Goal: Information Seeking & Learning: Learn about a topic

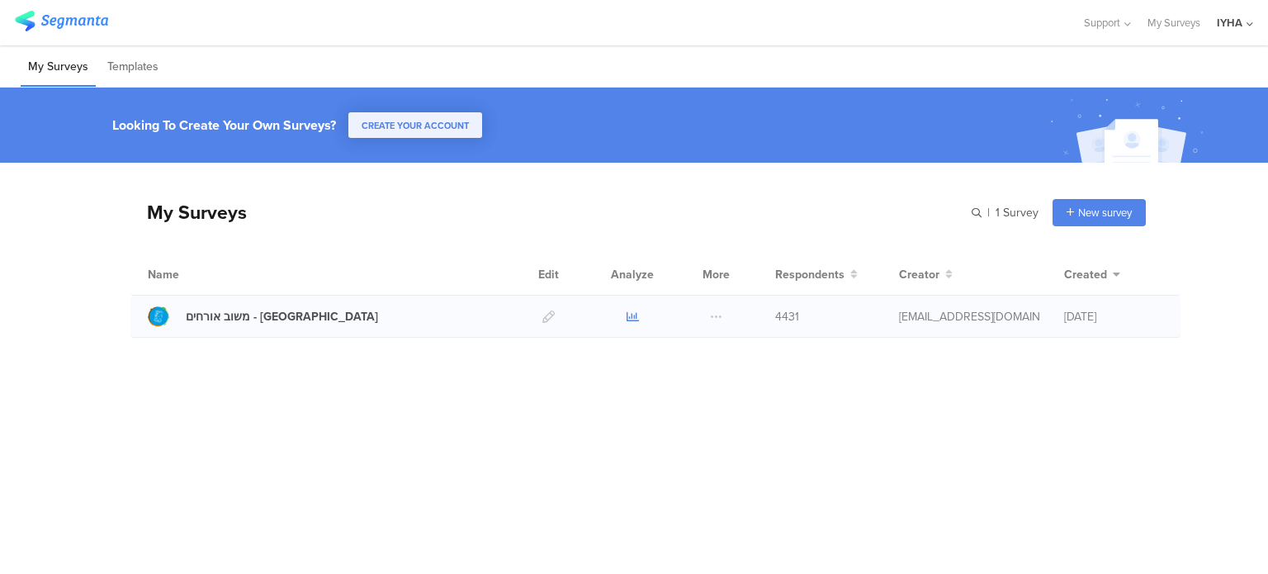
click at [634, 310] on icon at bounding box center [633, 316] width 12 height 12
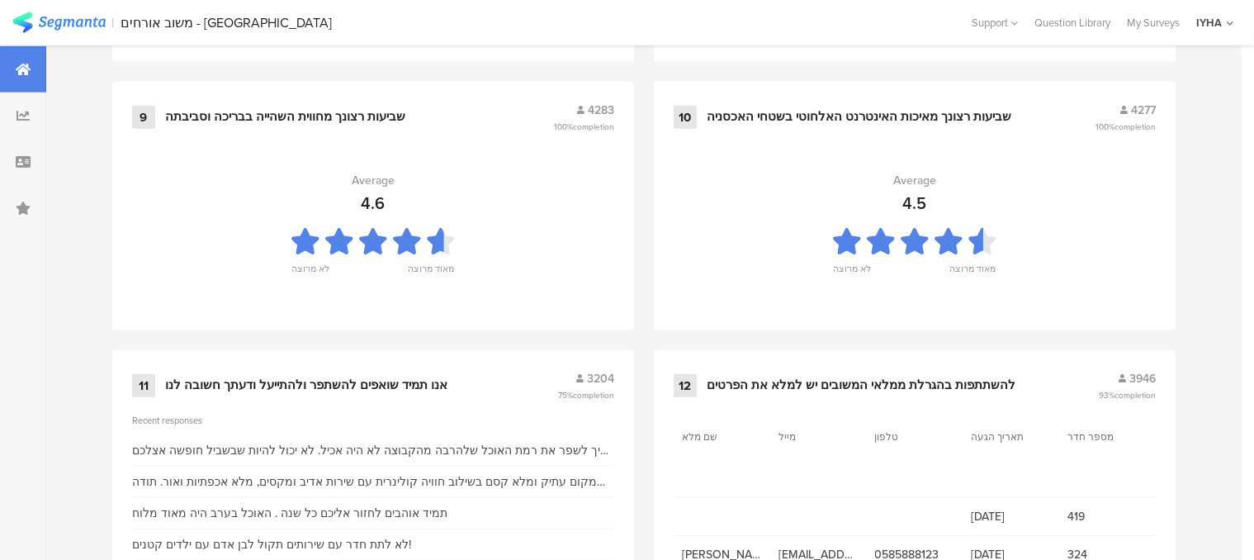
scroll to position [1816, 0]
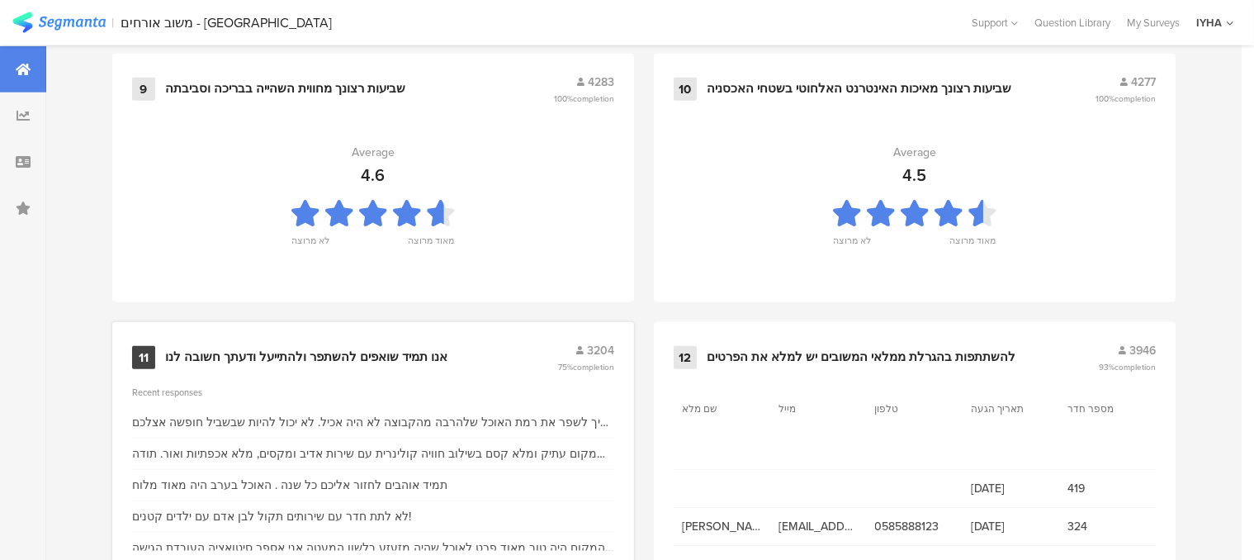
click at [367, 351] on div "אנו תמיד שואפים להשתפר ולהתייעל ודעתך חשובה לנו" at bounding box center [306, 357] width 282 height 17
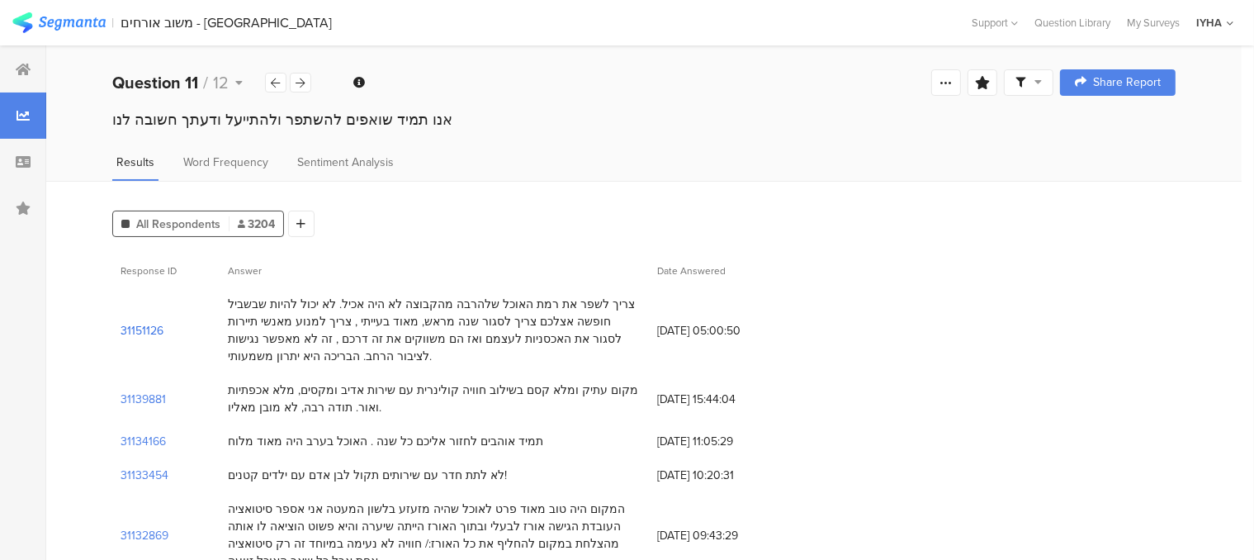
click at [155, 329] on section "31151126" at bounding box center [142, 330] width 43 height 17
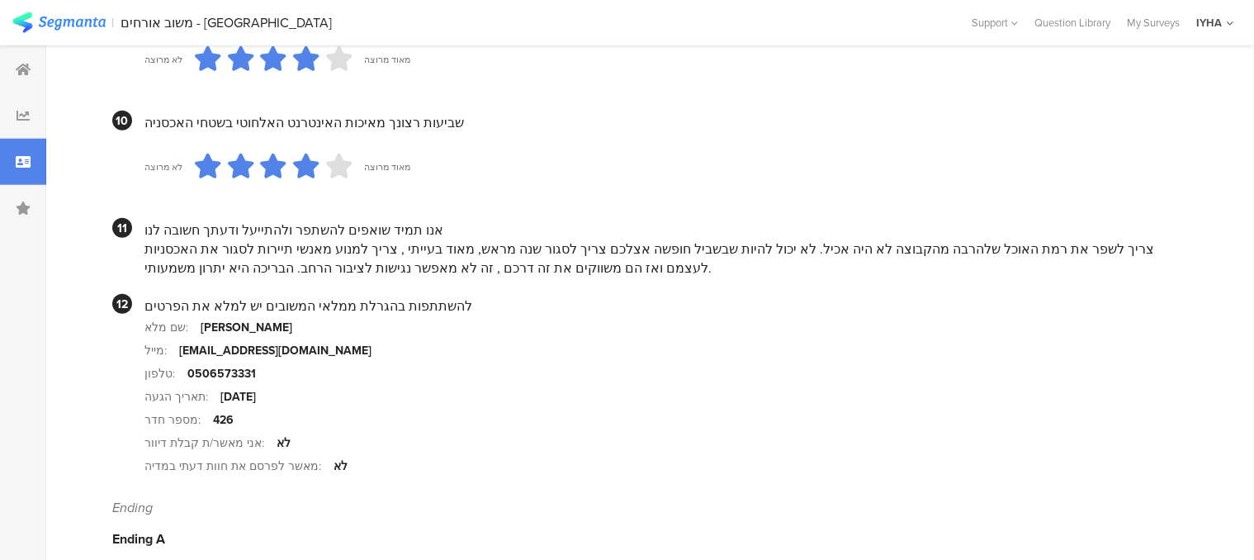
scroll to position [1651, 0]
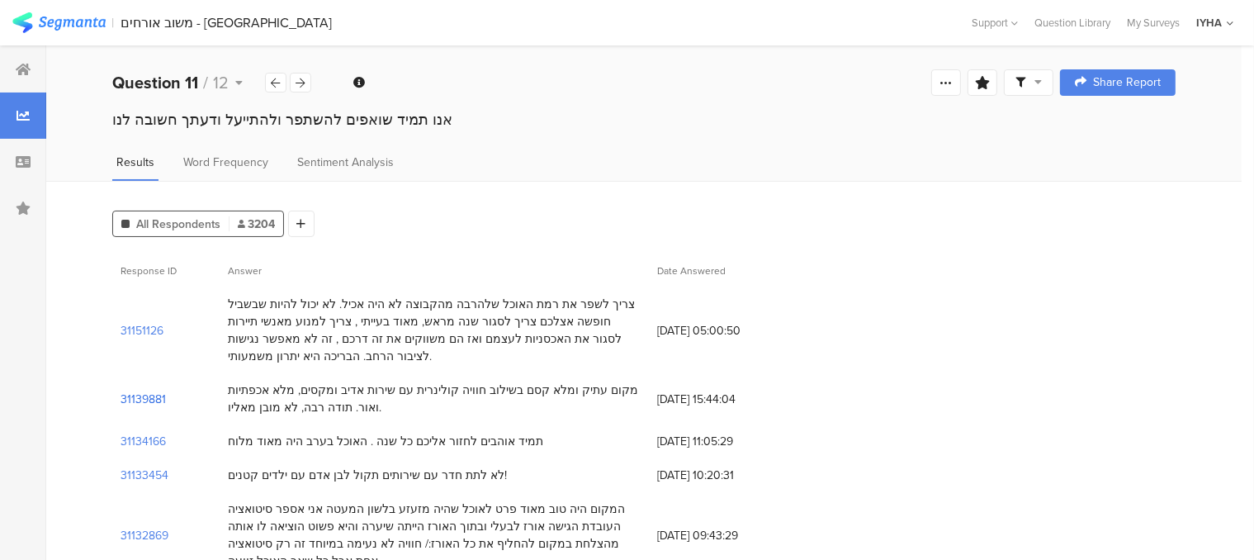
click at [152, 399] on section "31139881" at bounding box center [143, 399] width 45 height 17
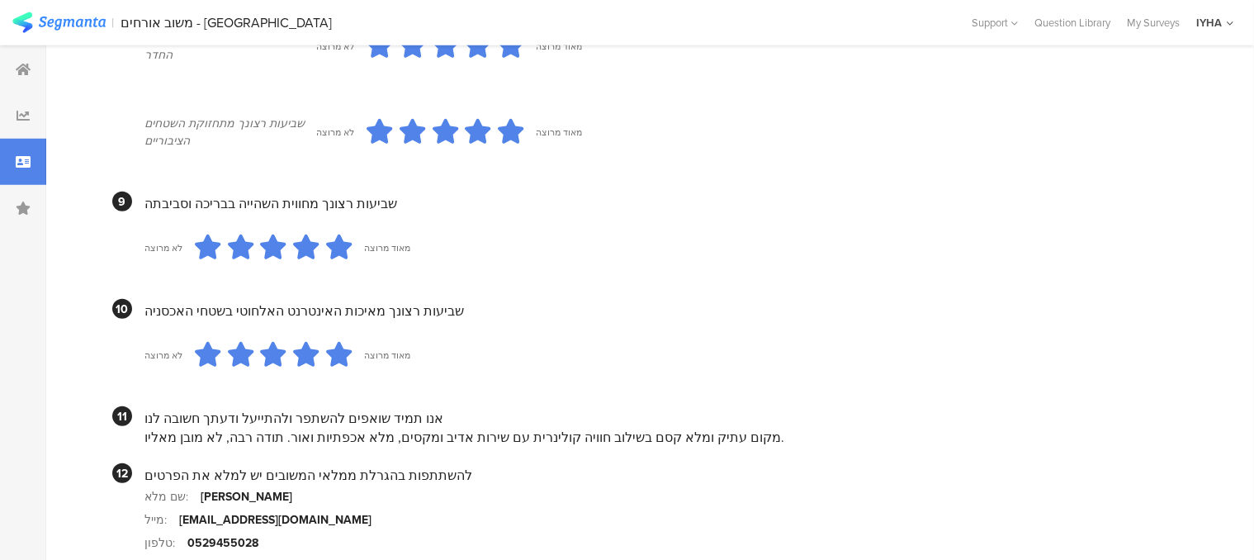
scroll to position [1560, 0]
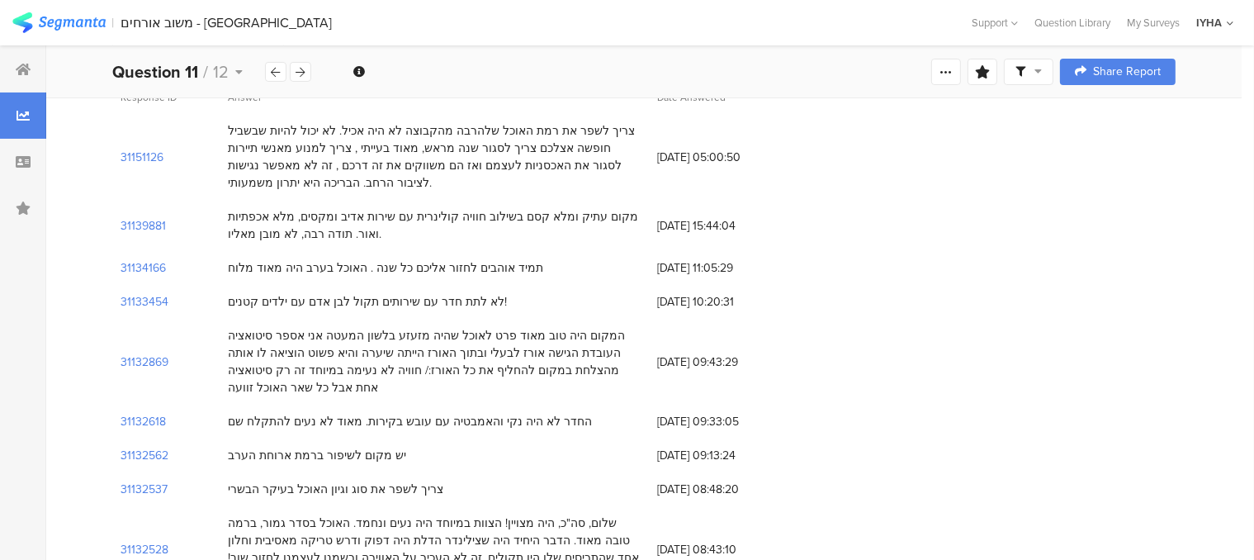
scroll to position [248, 0]
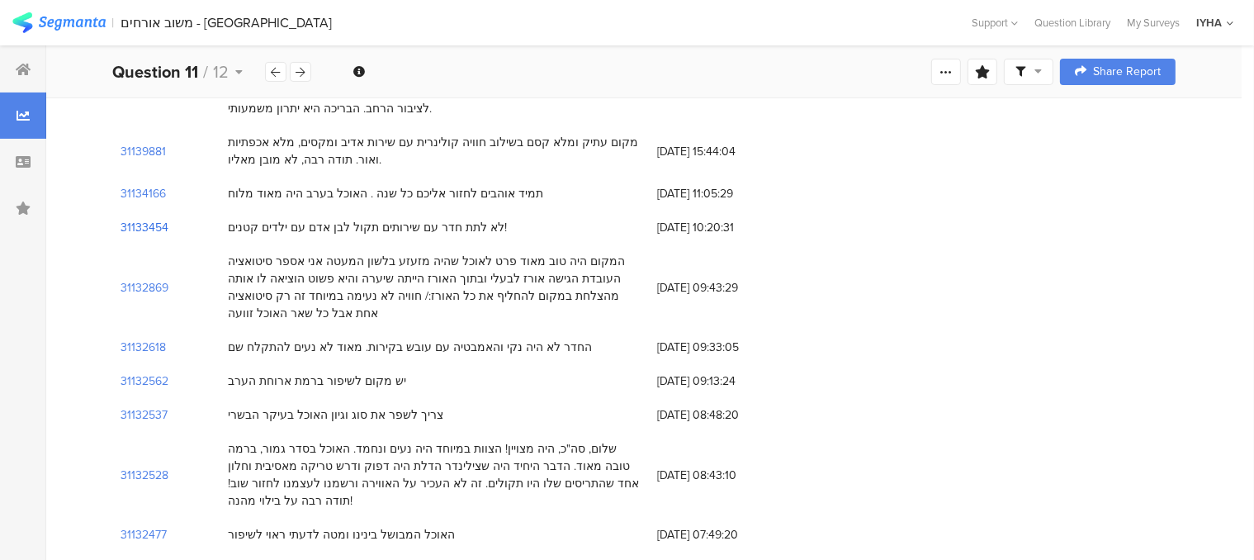
click at [145, 224] on section "31133454" at bounding box center [145, 227] width 48 height 17
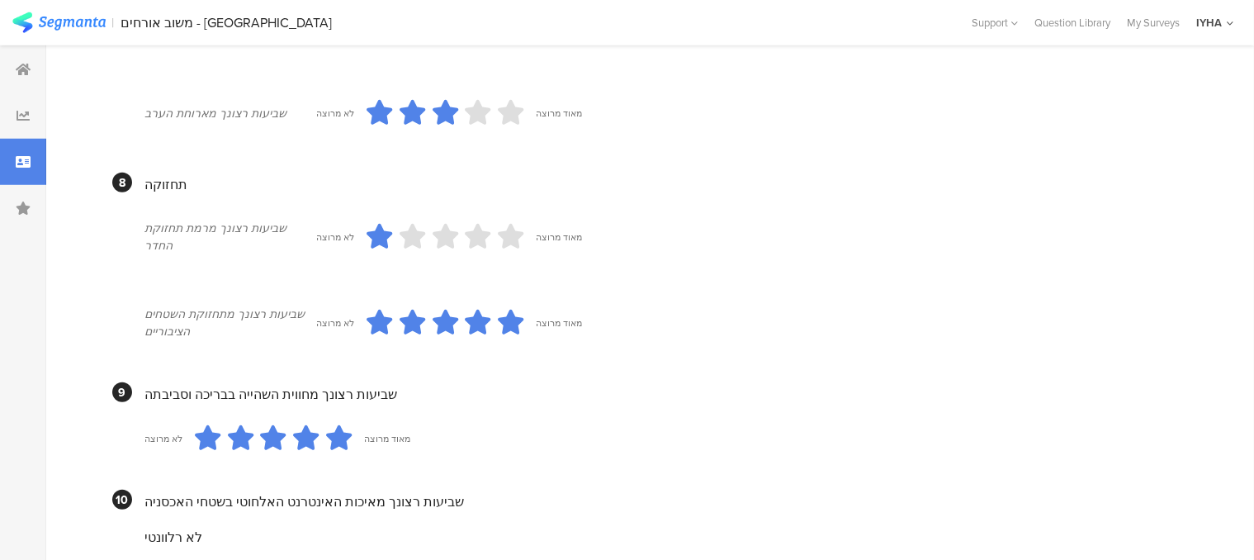
scroll to position [603, 0]
